Goal: Register for event/course

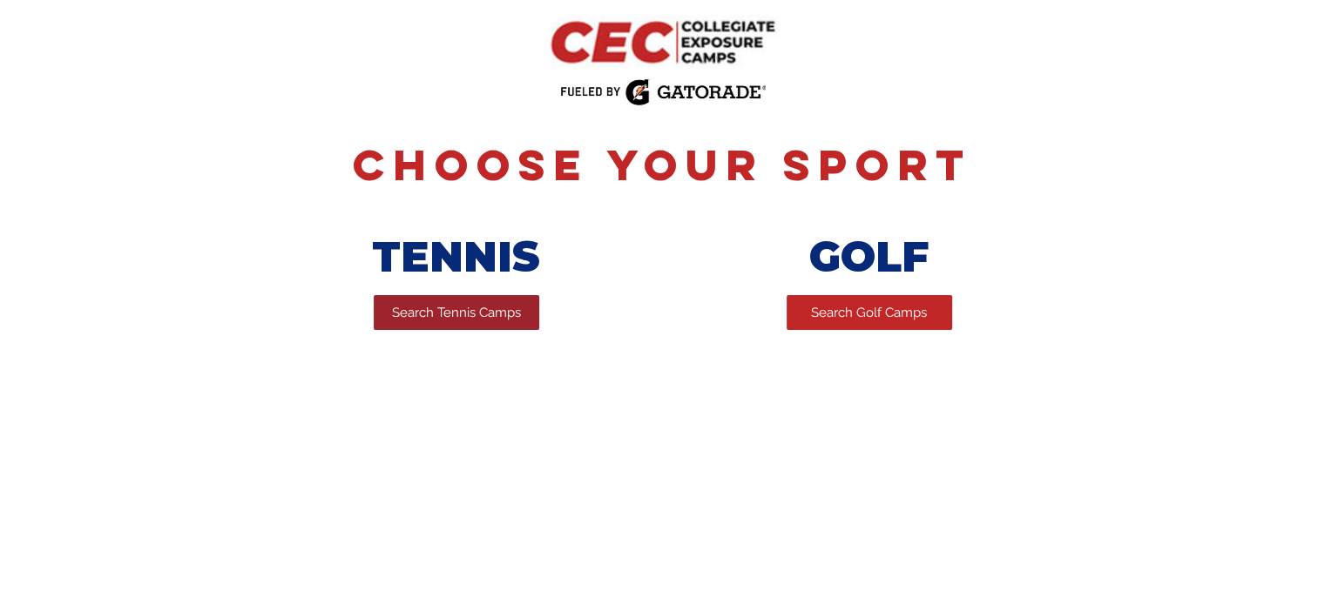
click at [456, 322] on span "Search Tennis Camps" at bounding box center [456, 313] width 129 height 18
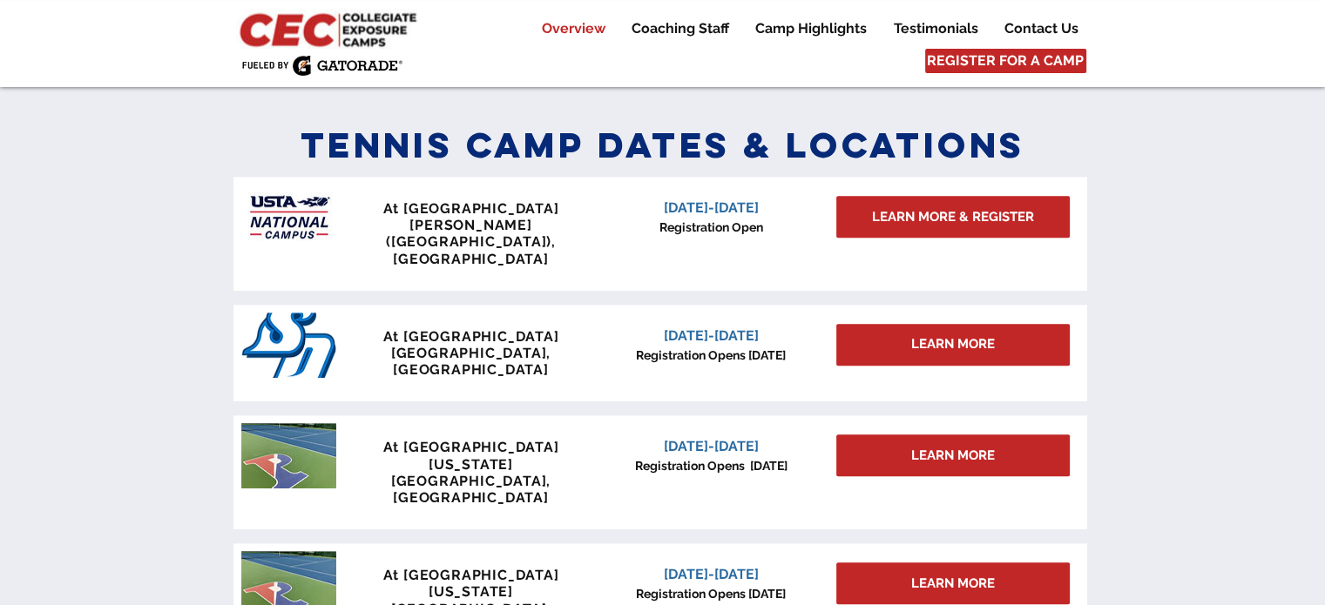
scroll to position [784, 0]
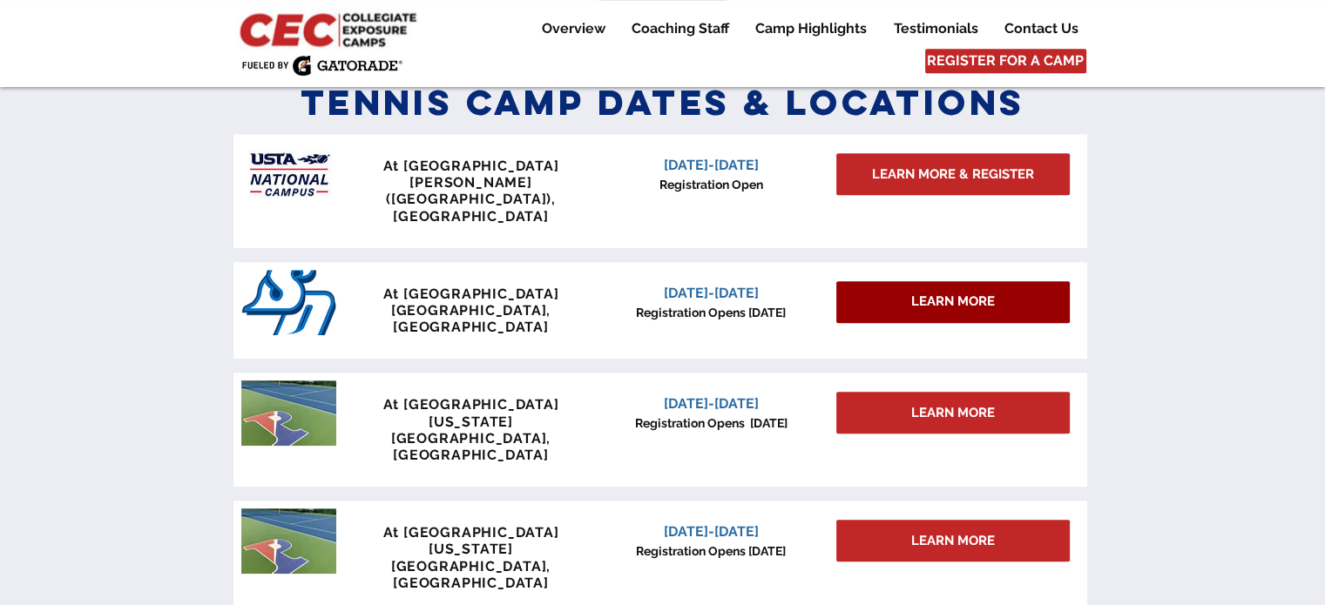
click at [920, 293] on span "LEARN MORE" at bounding box center [953, 302] width 84 height 18
click at [968, 282] on div "LEARN MORE" at bounding box center [952, 302] width 233 height 42
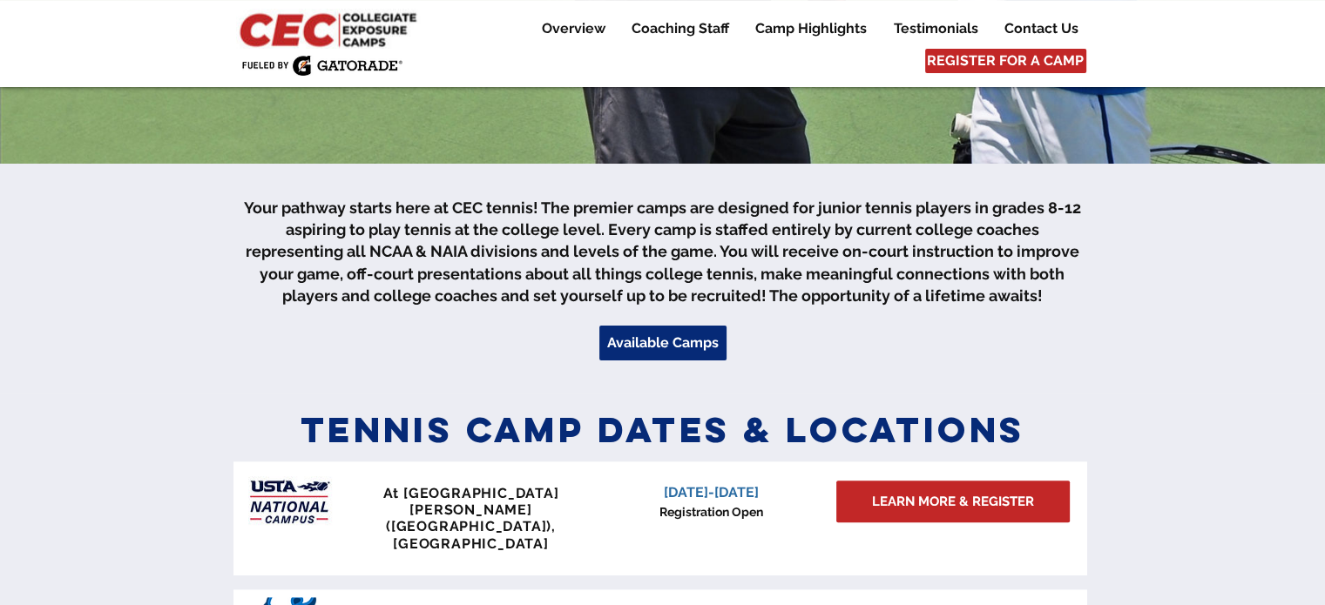
scroll to position [610, 0]
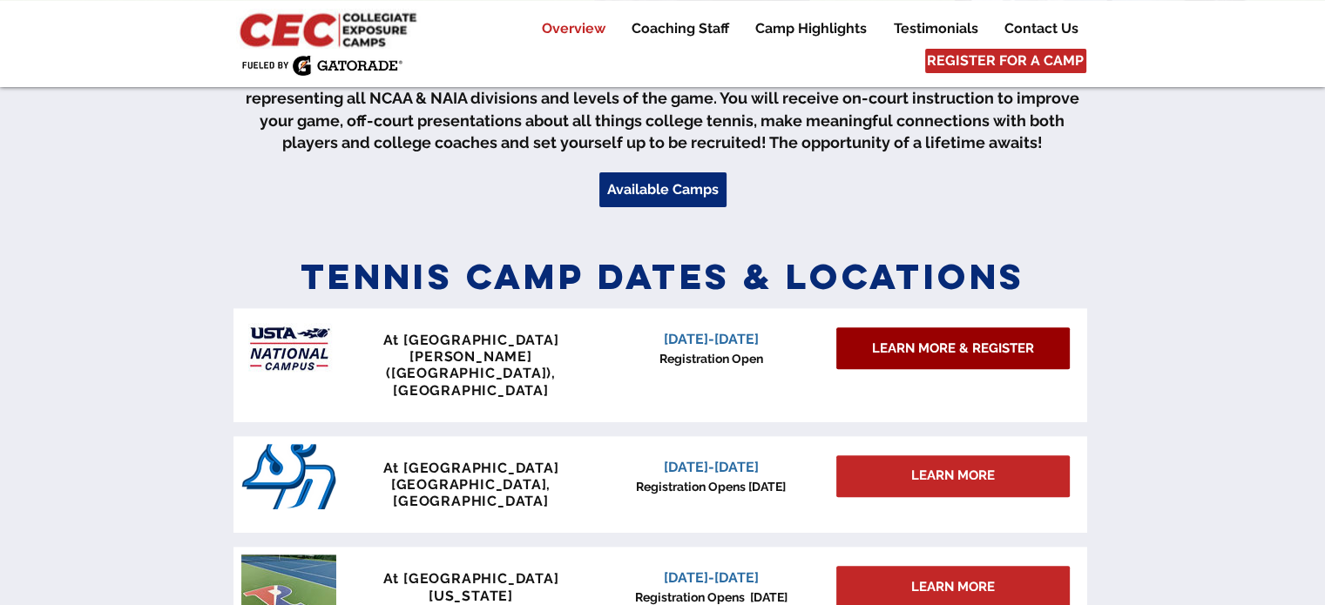
click at [952, 354] on span "LEARN MORE & REGISTER" at bounding box center [953, 349] width 162 height 18
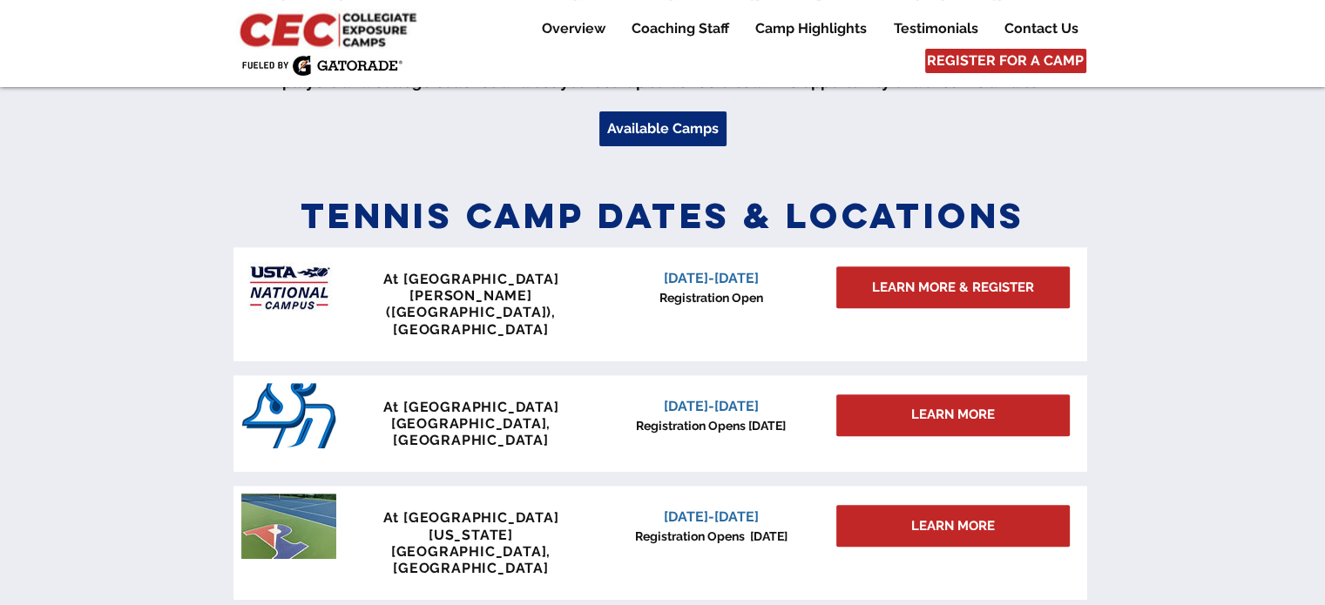
scroll to position [697, 0]
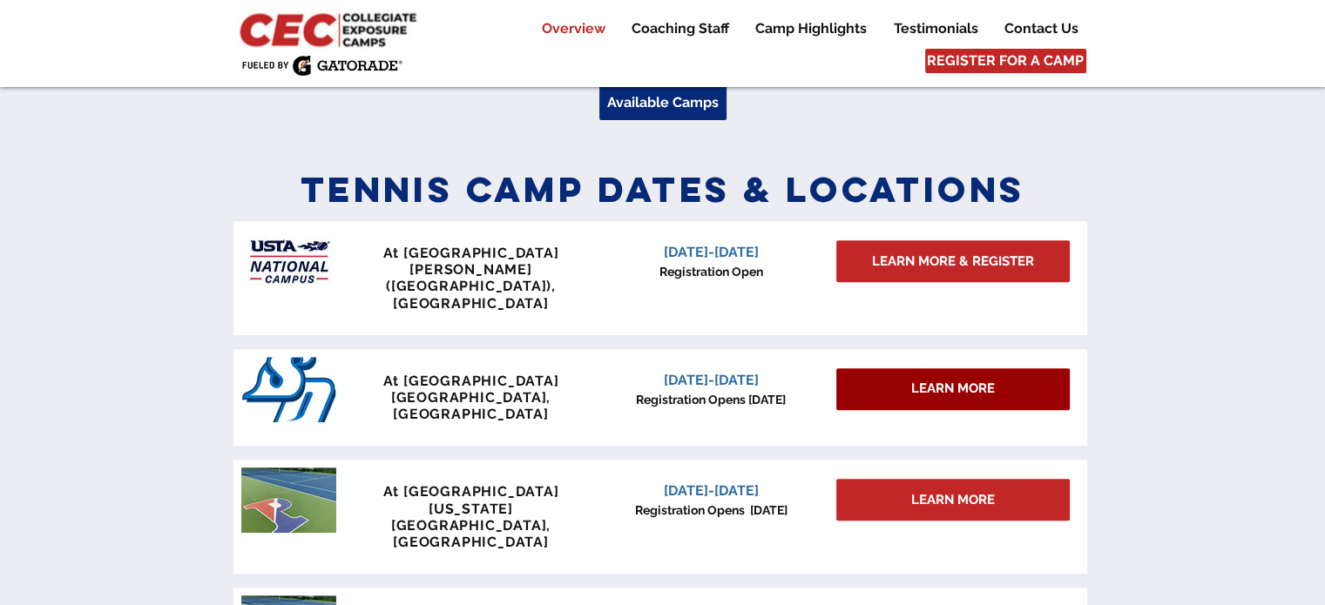
click at [939, 380] on span "LEARN MORE" at bounding box center [953, 389] width 84 height 18
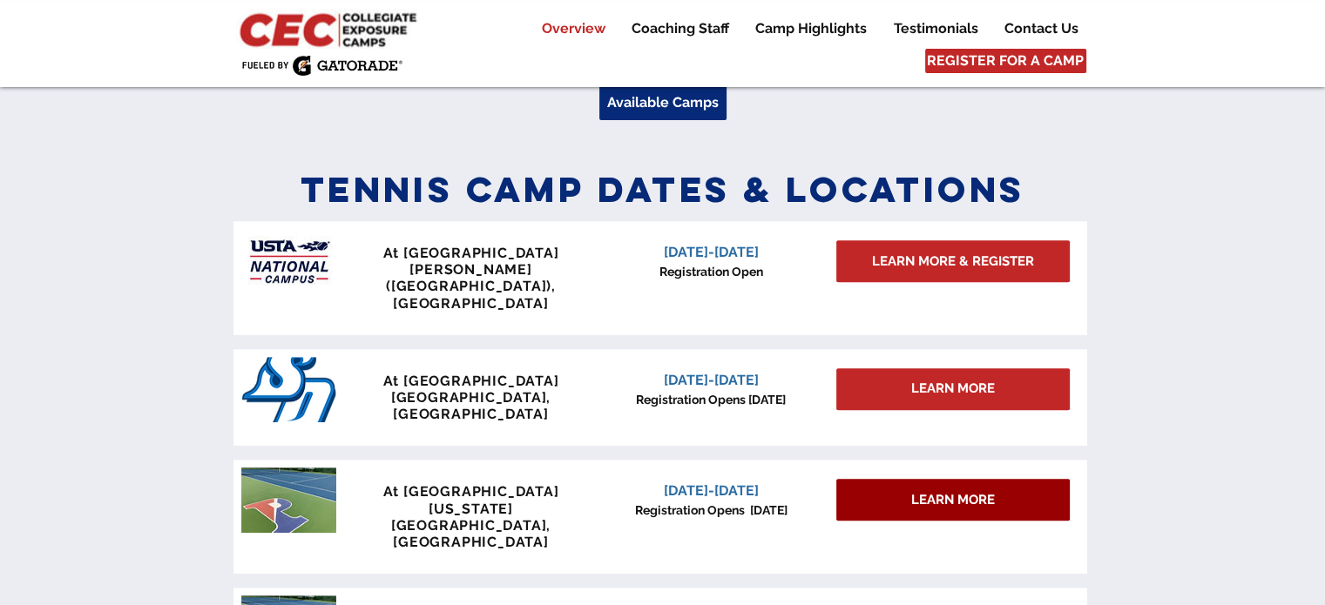
click at [963, 491] on span "LEARN MORE" at bounding box center [953, 500] width 84 height 18
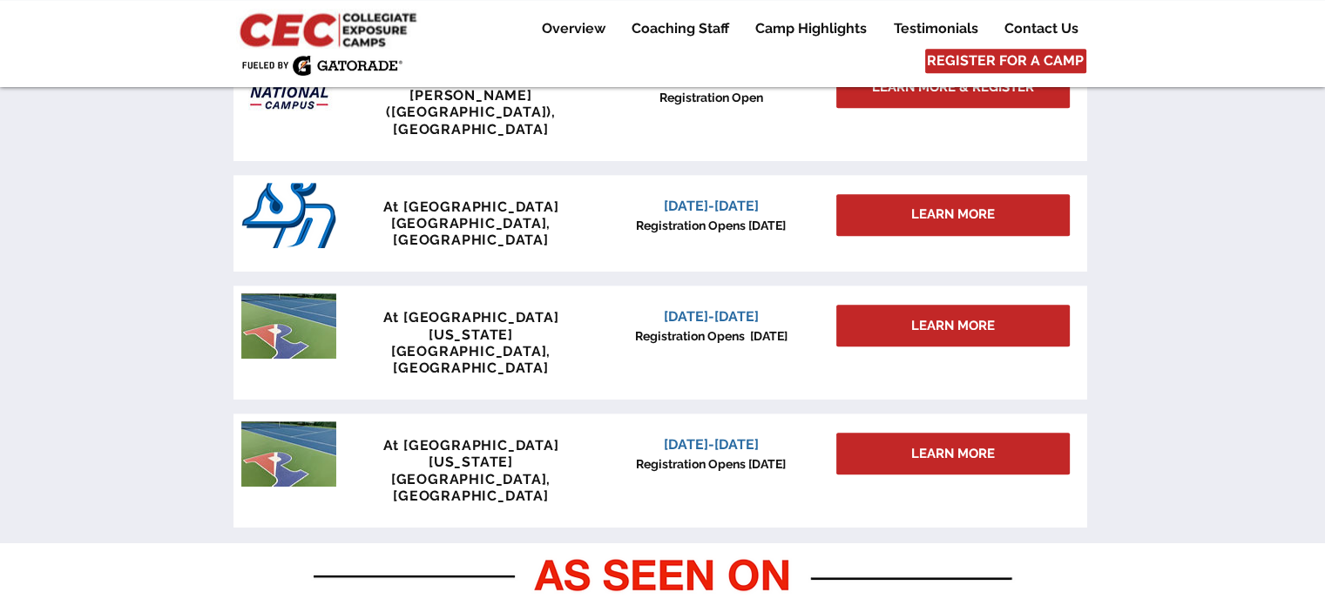
scroll to position [784, 0]
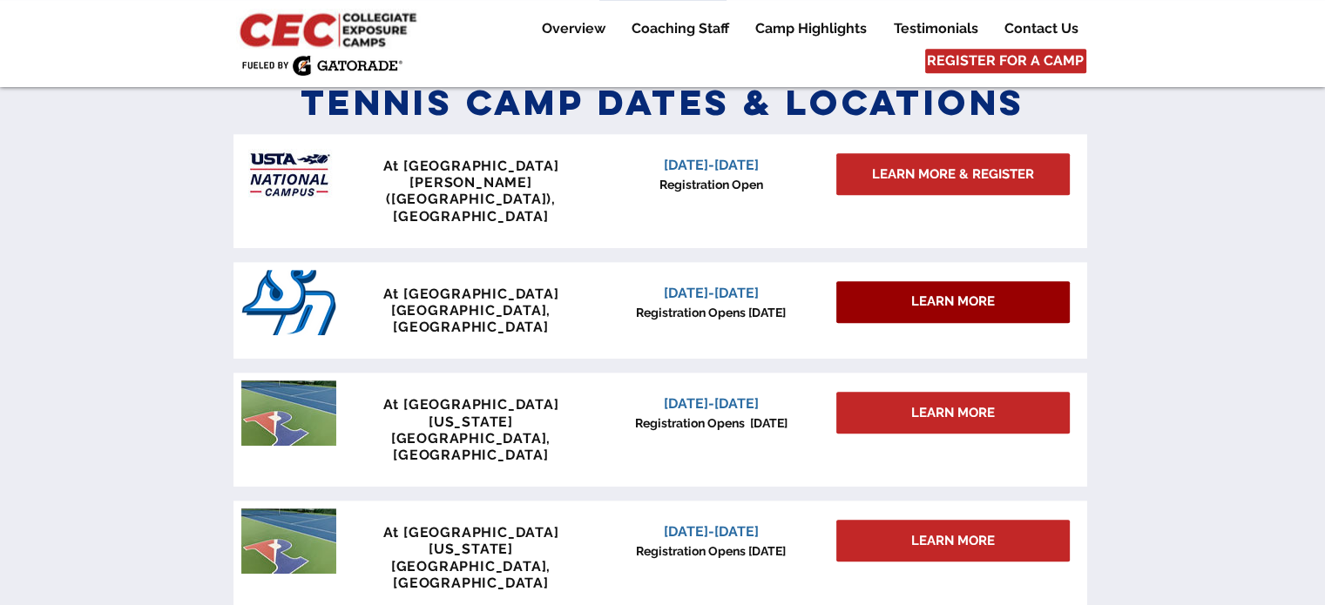
click at [895, 281] on div "LEARN MORE" at bounding box center [952, 302] width 233 height 42
click at [897, 281] on div "LEARN MORE" at bounding box center [952, 302] width 233 height 42
click at [898, 281] on div "LEARN MORE" at bounding box center [952, 302] width 233 height 42
click at [900, 281] on div "LEARN MORE" at bounding box center [952, 302] width 233 height 42
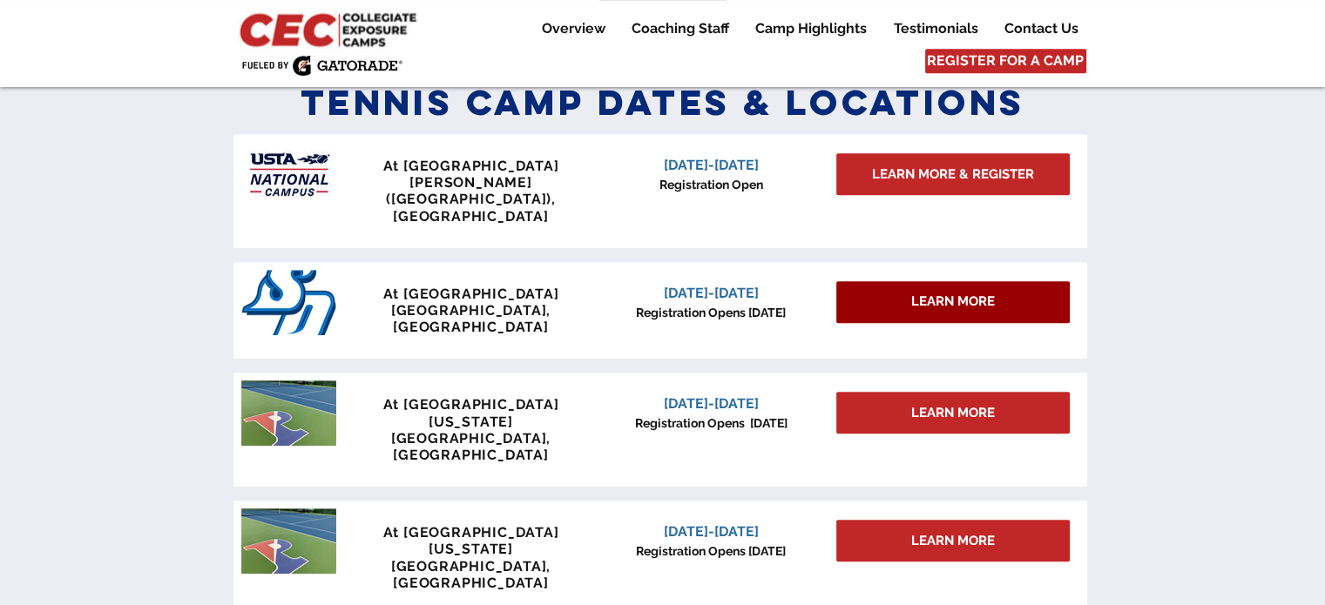
click at [947, 293] on span "LEARN MORE" at bounding box center [953, 302] width 84 height 18
click at [944, 293] on span "LEARN MORE" at bounding box center [953, 302] width 84 height 18
